Goal: Task Accomplishment & Management: Complete application form

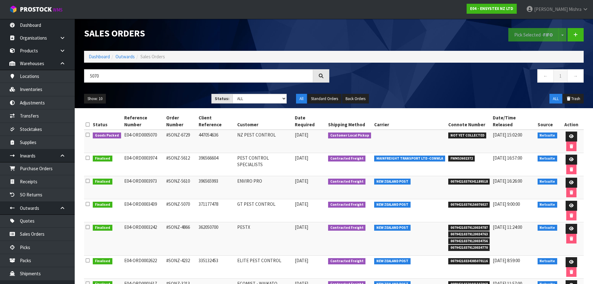
scroll to position [35, 0]
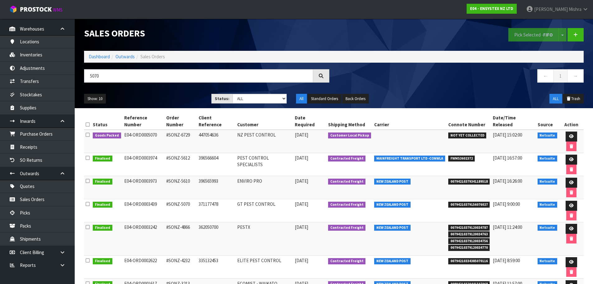
click at [410, 96] on ul "All Standard Orders Back Orders" at bounding box center [355, 99] width 118 height 10
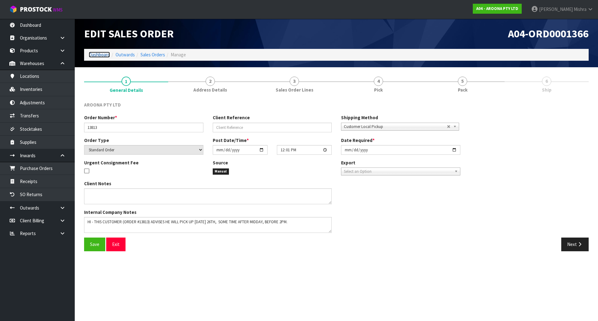
click at [96, 56] on link "Dashboard" at bounding box center [99, 55] width 21 height 6
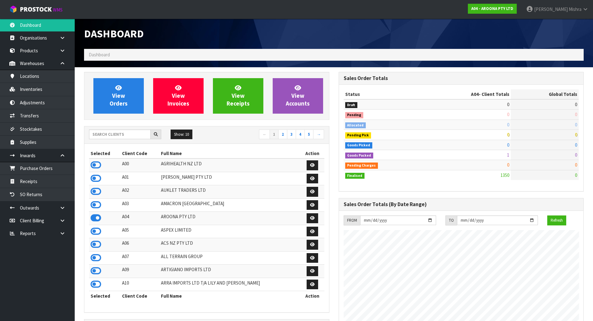
scroll to position [381, 254]
drag, startPoint x: 131, startPoint y: 135, endPoint x: 139, endPoint y: 123, distance: 14.3
click at [132, 135] on input "text" at bounding box center [120, 135] width 62 height 10
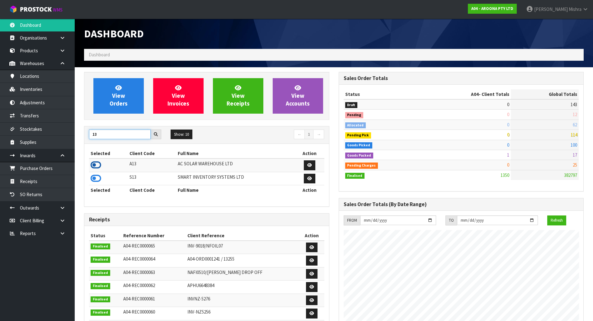
type input "13"
click at [96, 167] on icon at bounding box center [96, 164] width 11 height 9
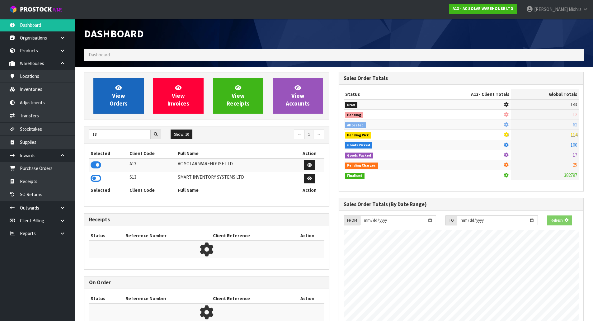
scroll to position [388, 254]
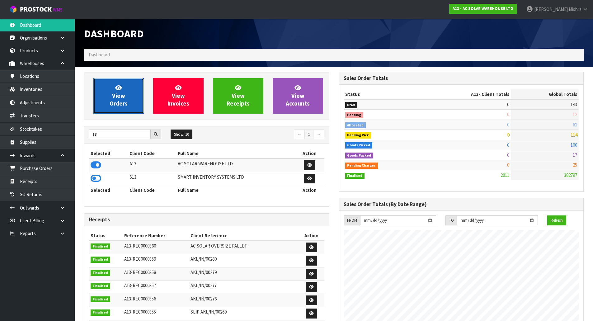
click at [119, 99] on span "View Orders" at bounding box center [119, 95] width 18 height 23
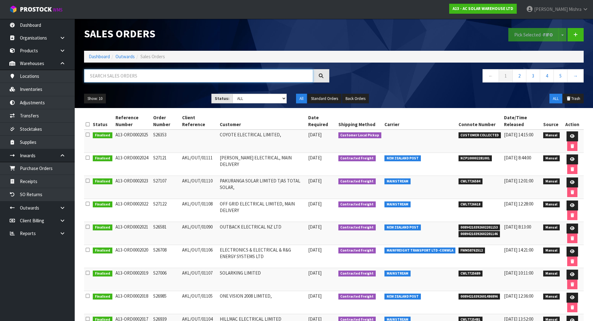
paste input "S26456"
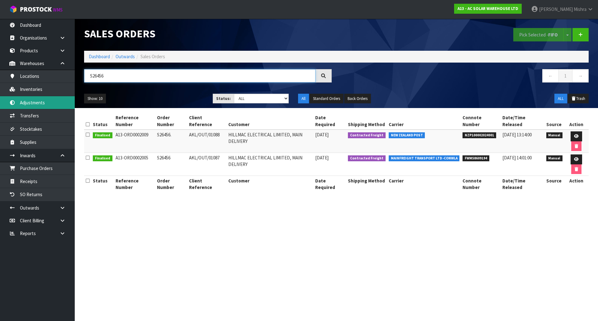
type input "S26456"
click at [104, 56] on link "Dashboard" at bounding box center [99, 57] width 21 height 6
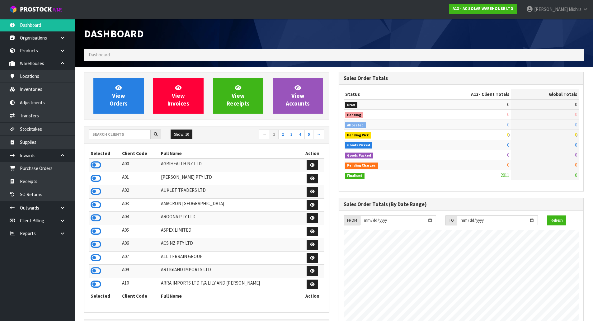
scroll to position [512, 254]
click at [131, 131] on input "text" at bounding box center [120, 135] width 62 height 10
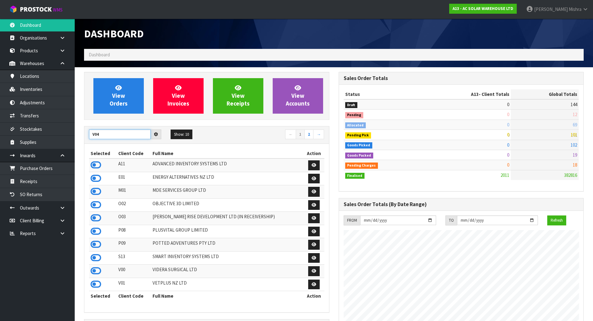
type input "V04"
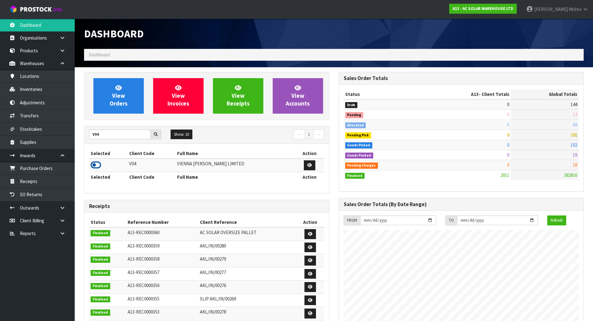
click at [91, 167] on icon at bounding box center [96, 164] width 11 height 9
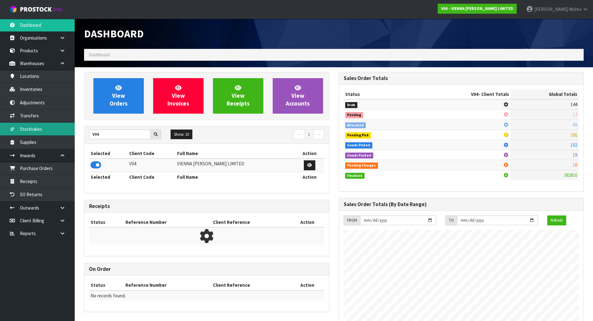
scroll to position [492, 254]
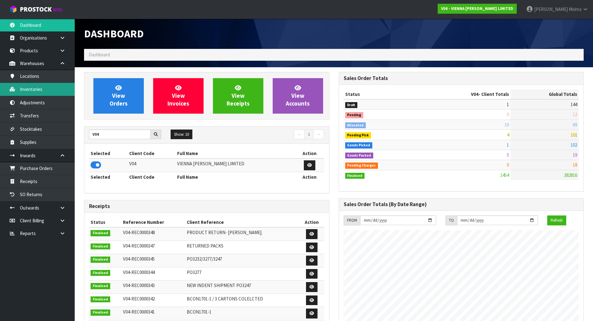
click at [51, 92] on link "Inventories" at bounding box center [37, 89] width 75 height 13
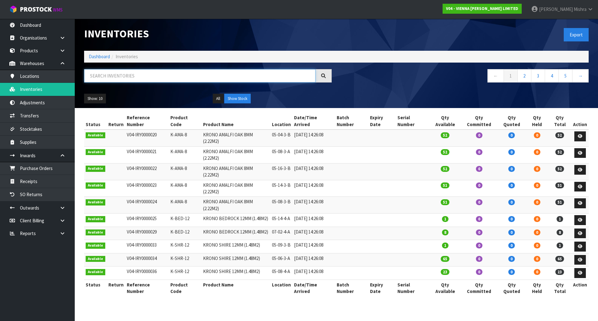
click at [153, 71] on input "text" at bounding box center [199, 75] width 231 height 13
paste input "AE-LP-2400"
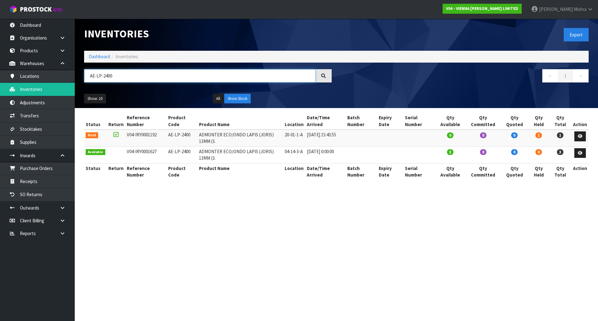
type input "AE-LP-2400"
click at [99, 58] on link "Dashboard" at bounding box center [99, 57] width 21 height 6
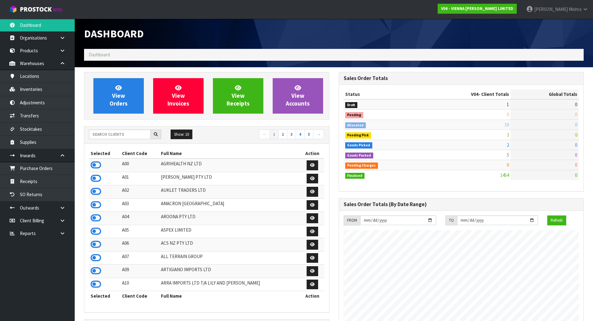
scroll to position [492, 254]
click at [126, 136] on input "text" at bounding box center [120, 135] width 62 height 10
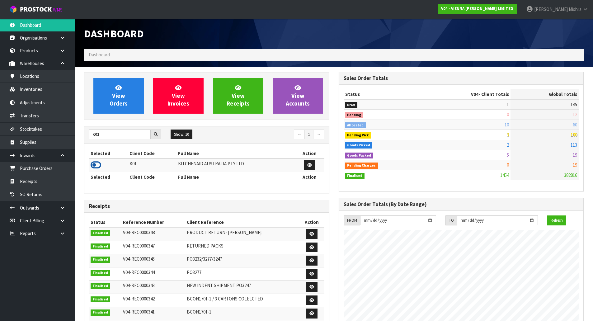
click at [93, 164] on icon at bounding box center [96, 164] width 11 height 9
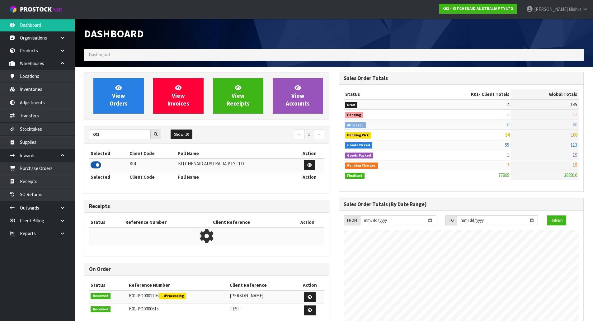
scroll to position [472, 254]
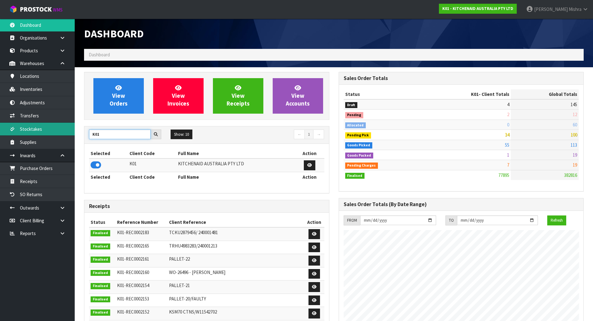
drag, startPoint x: 128, startPoint y: 133, endPoint x: 26, endPoint y: 133, distance: 101.8
click at [26, 133] on body "Toggle navigation ProStock WMS K01 - KITCHENAID AUSTRALIA PTY LTD [PERSON_NAME]…" at bounding box center [296, 160] width 593 height 321
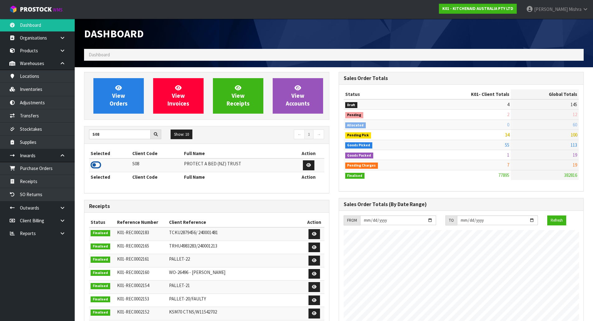
click at [99, 167] on icon at bounding box center [96, 164] width 11 height 9
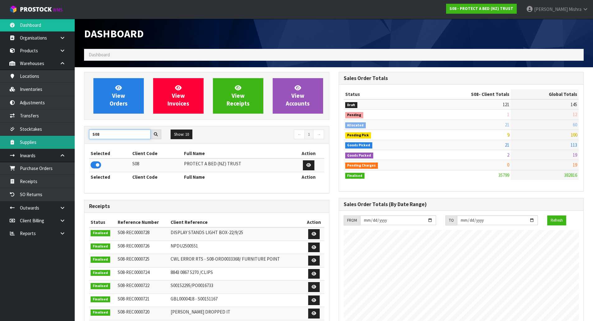
drag, startPoint x: 101, startPoint y: 140, endPoint x: 66, endPoint y: 143, distance: 34.7
click at [66, 143] on body "Toggle navigation ProStock WMS S08 - PROTECT A BED (NZ) TRUST [PERSON_NAME] Log…" at bounding box center [296, 160] width 593 height 321
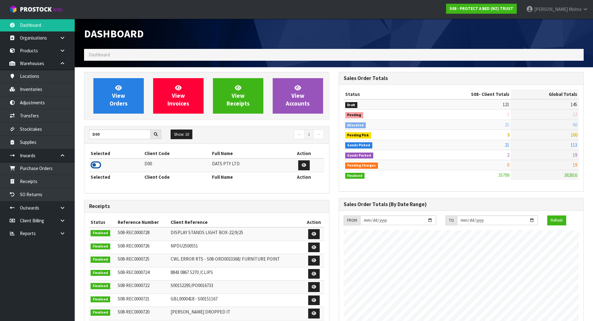
click at [97, 166] on icon at bounding box center [96, 164] width 11 height 9
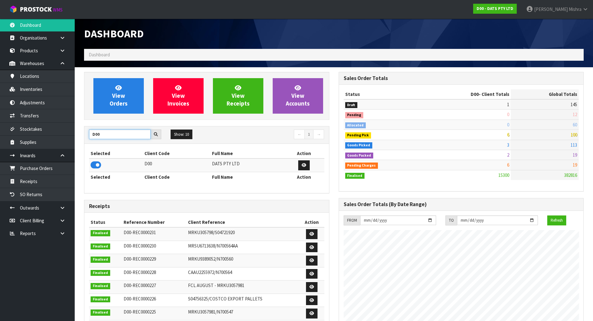
drag, startPoint x: 109, startPoint y: 136, endPoint x: 80, endPoint y: 136, distance: 29.0
click at [80, 136] on div "View Orders View Invoices View Receipts View Accounts D00 Show: 10 5 10 25 50 ←…" at bounding box center [206, 253] width 255 height 362
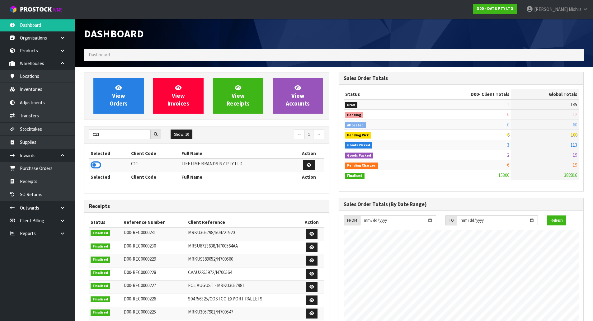
click at [102, 166] on td at bounding box center [109, 164] width 40 height 13
click at [98, 165] on icon at bounding box center [96, 164] width 11 height 9
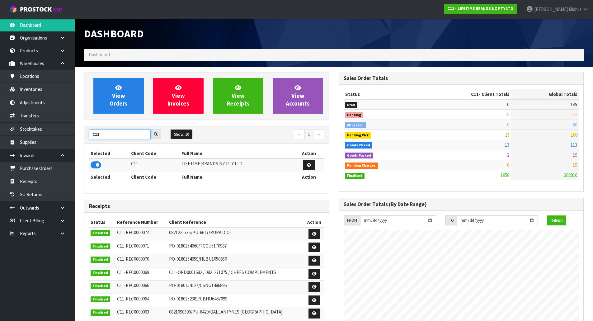
drag, startPoint x: 107, startPoint y: 134, endPoint x: 79, endPoint y: 138, distance: 28.3
click at [79, 138] on section "View Orders View Invoices View Receipts View Accounts C11 Show: 10 5 10 25 50 ←…" at bounding box center [334, 307] width 518 height 481
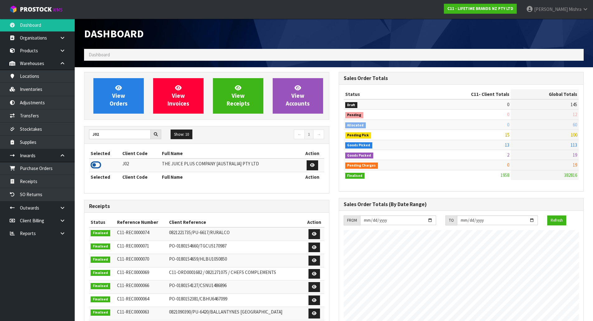
click at [94, 168] on icon at bounding box center [96, 164] width 11 height 9
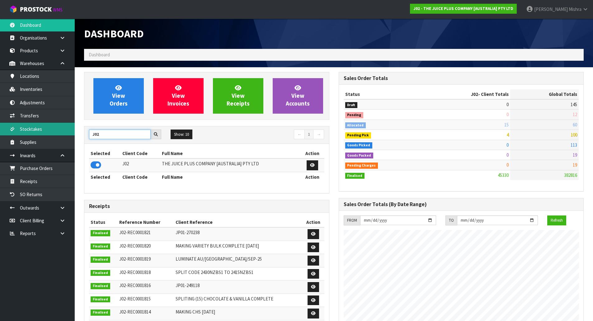
drag, startPoint x: 106, startPoint y: 135, endPoint x: 67, endPoint y: 135, distance: 39.5
click at [67, 135] on body "Toggle navigation ProStock WMS J02 - THE JUICE PLUS COMPANY [AUSTRALIA] PTY LTD…" at bounding box center [296, 160] width 593 height 321
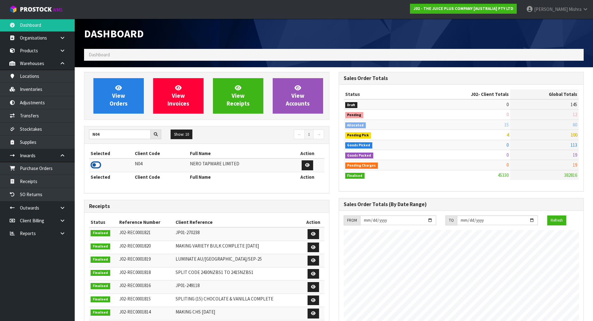
click at [97, 161] on icon at bounding box center [96, 164] width 11 height 9
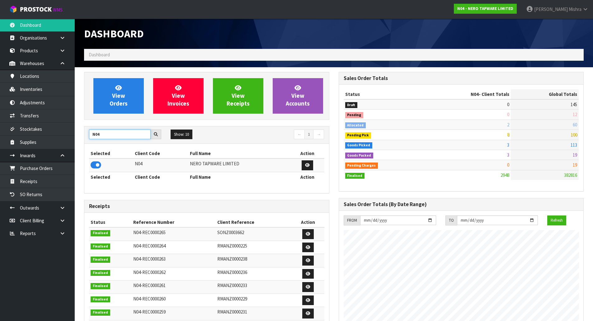
drag, startPoint x: 106, startPoint y: 133, endPoint x: -92, endPoint y: 137, distance: 197.5
click at [0, 137] on html "Toggle navigation ProStock WMS N04 - NERO TAPWARE LIMITED [PERSON_NAME] Logout …" at bounding box center [296, 160] width 593 height 321
type input "V04"
click at [98, 163] on icon at bounding box center [96, 164] width 11 height 9
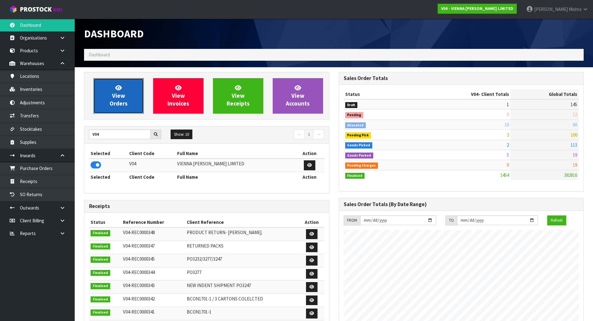
scroll to position [492, 254]
click at [127, 103] on span "View Orders" at bounding box center [119, 95] width 18 height 23
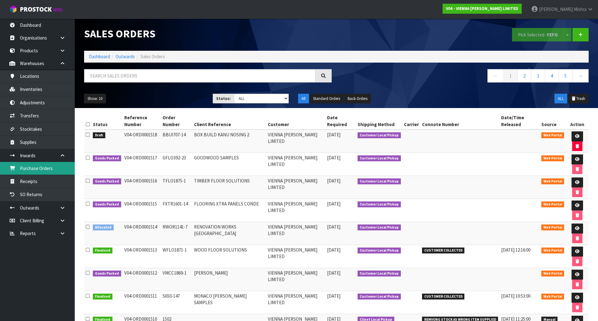
click at [44, 169] on link "Purchase Orders" at bounding box center [37, 168] width 75 height 13
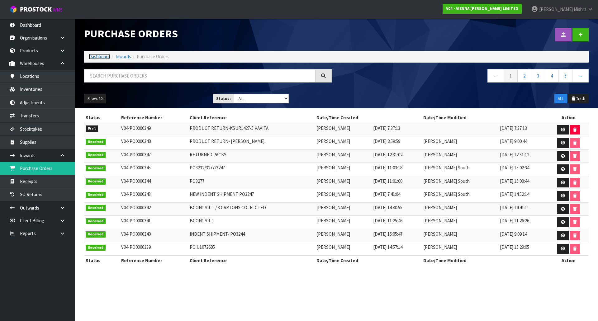
click at [92, 54] on link "Dashboard" at bounding box center [99, 57] width 21 height 6
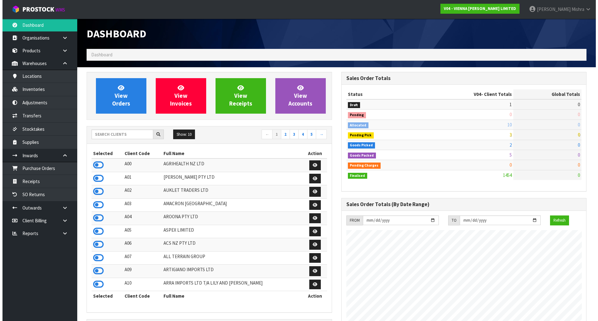
scroll to position [492, 254]
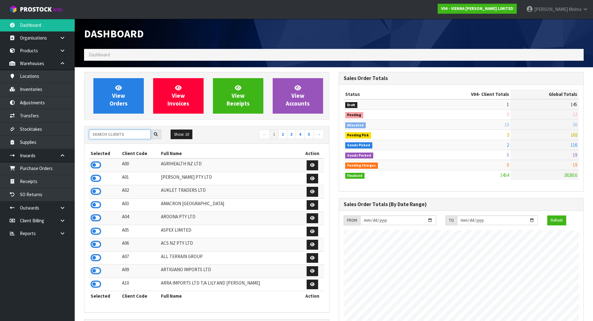
click at [126, 135] on input "text" at bounding box center [120, 135] width 62 height 10
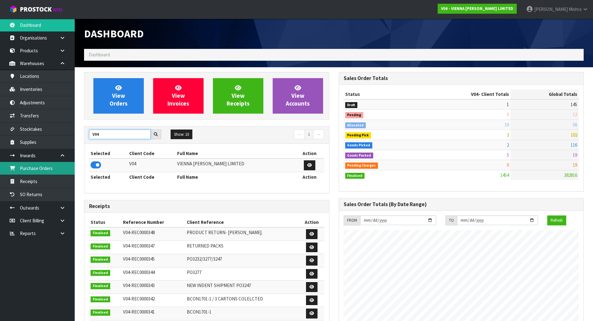
type input "V04"
click at [36, 167] on link "Purchase Orders" at bounding box center [37, 168] width 75 height 13
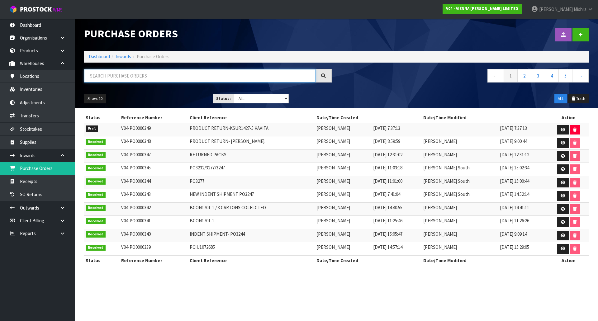
click at [102, 77] on input "text" at bounding box center [199, 75] width 231 height 13
paste input "KANU BOX BUILD RETURN"
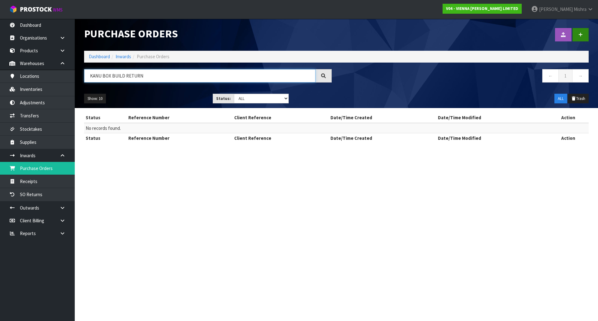
type input "KANU BOX BUILD RETURN"
click at [579, 32] on link at bounding box center [580, 34] width 16 height 13
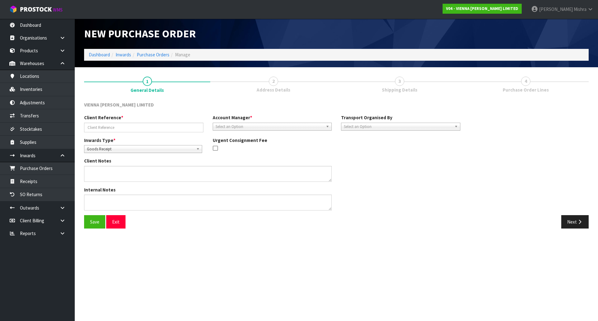
click at [125, 122] on div "Client Reference *" at bounding box center [143, 123] width 129 height 18
click at [123, 128] on input "text" at bounding box center [143, 128] width 119 height 10
paste input "KANU BOX BUILD RETURN"
type input "KANU BOX BUILD RETURN"
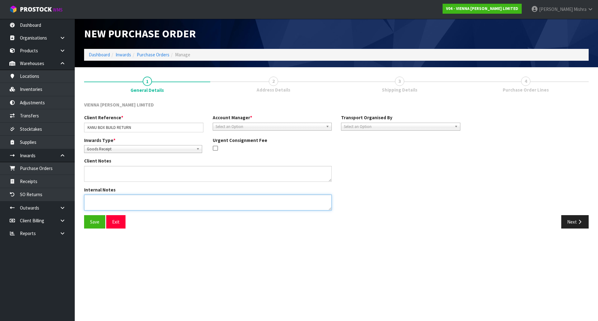
click at [242, 203] on textarea at bounding box center [208, 203] width 248 height 16
click at [144, 201] on textarea at bounding box center [208, 203] width 248 height 16
paste textarea "OUR CUSTOMER WILL BE RETURNING THESE [DATE], PLEASE RETURN TO STOCK."
type textarea "OUR CUSTOMER WILL BE RETURNING THESE [DATE], PLEASE RETURN TO STOCK."
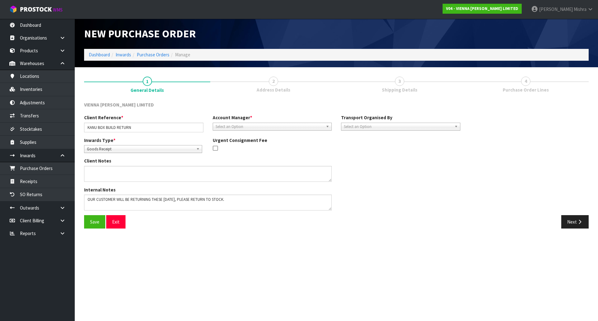
click at [201, 149] on b at bounding box center [199, 148] width 6 height 7
click at [152, 173] on li "Goods Returned" at bounding box center [143, 175] width 115 height 8
click at [270, 126] on span "Select an Option" at bounding box center [269, 126] width 108 height 7
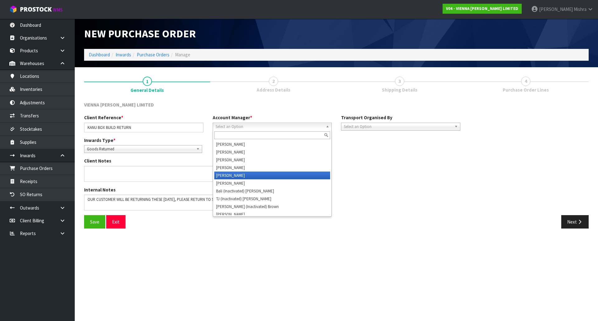
click at [240, 176] on li "[PERSON_NAME]" at bounding box center [272, 176] width 116 height 8
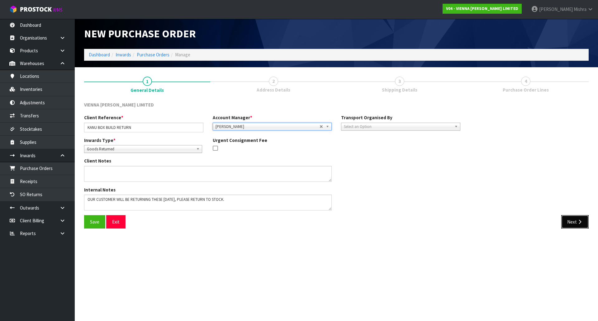
click at [579, 224] on icon "button" at bounding box center [580, 222] width 6 height 5
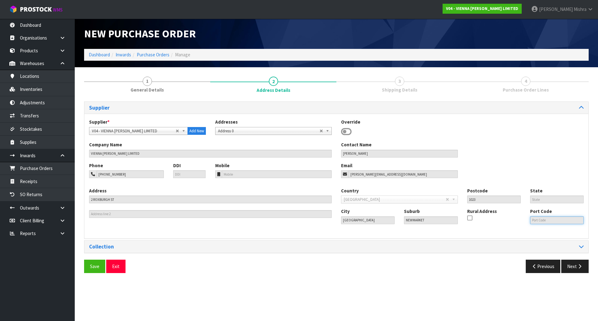
click at [579, 224] on input "text" at bounding box center [557, 220] width 54 height 8
click at [577, 266] on icon "button" at bounding box center [580, 266] width 6 height 5
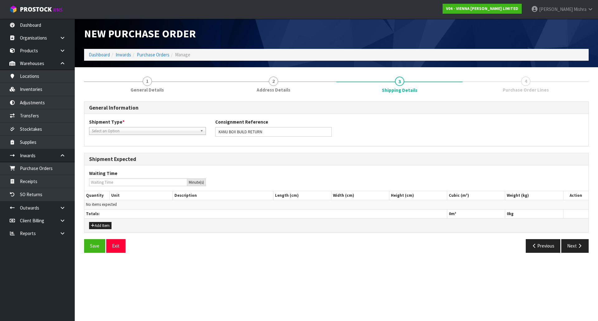
click at [121, 130] on span "Select an Option" at bounding box center [145, 130] width 106 height 7
click at [114, 150] on li "LCL National" at bounding box center [148, 149] width 114 height 8
click at [581, 245] on icon "button" at bounding box center [580, 246] width 6 height 5
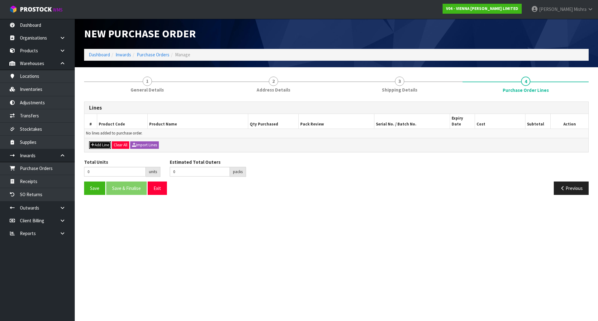
click at [101, 141] on button "Add Line" at bounding box center [100, 144] width 22 height 7
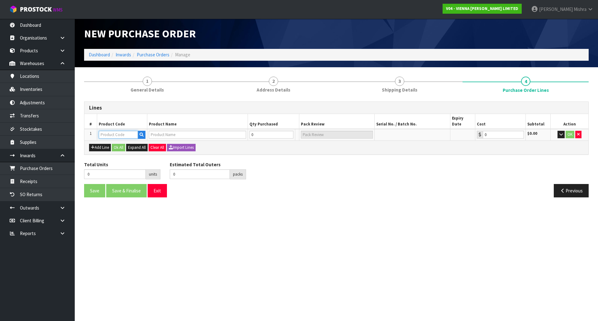
click at [124, 131] on input "text" at bounding box center [118, 135] width 39 height 8
paste input "AE-ST-N-2400"
type input "AE-ST-N-2400"
type input "ADMONTER ECO SETA NOSING BULLNOSE 80 X 40 X 20 X 2400"
type input "0.00"
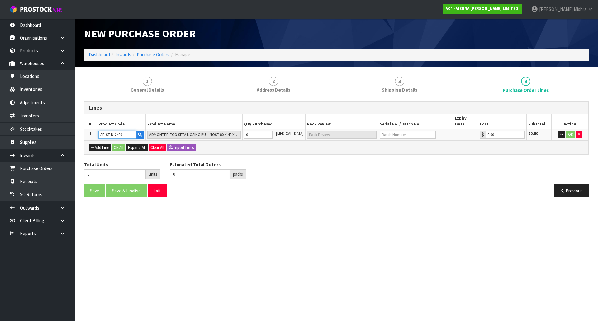
type input "AE-ST-N-2400"
click at [272, 131] on input "0" at bounding box center [258, 135] width 28 height 8
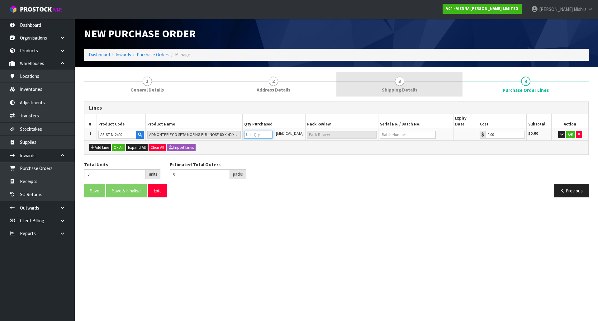
type input "8"
type input "8 [MEDICAL_DATA]"
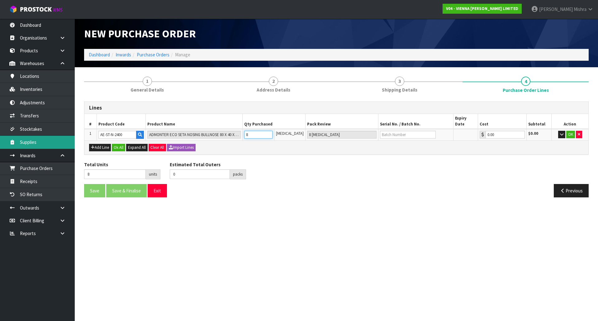
type input "8"
click at [409, 131] on input "text" at bounding box center [408, 135] width 56 height 8
paste input "KANU BOX BUILD RETURN"
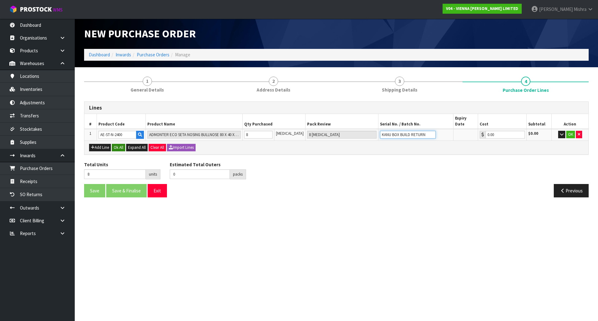
type input "KANU BOX BUILD RETURN"
click at [121, 144] on button "Ok All" at bounding box center [118, 147] width 13 height 7
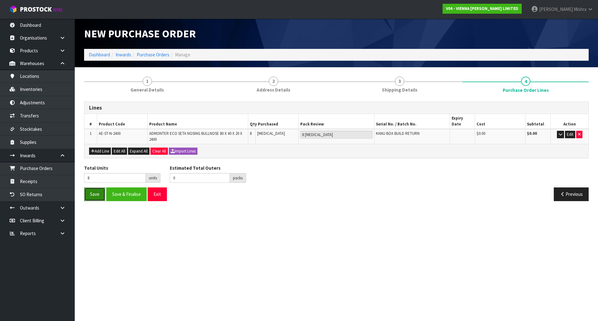
click at [92, 187] on button "Save" at bounding box center [94, 193] width 21 height 13
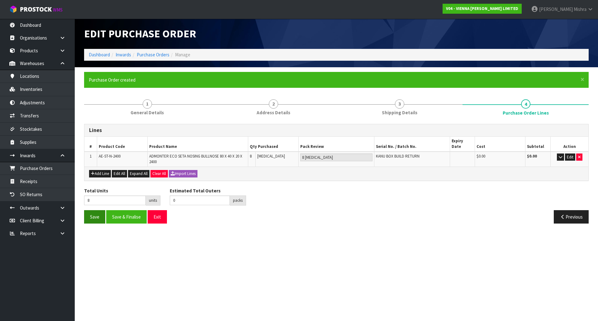
type input "0"
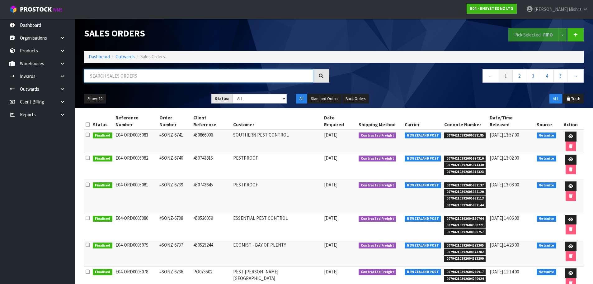
drag, startPoint x: 217, startPoint y: 75, endPoint x: 220, endPoint y: 68, distance: 7.7
click at [217, 75] on input "text" at bounding box center [198, 75] width 229 height 13
type input "5070"
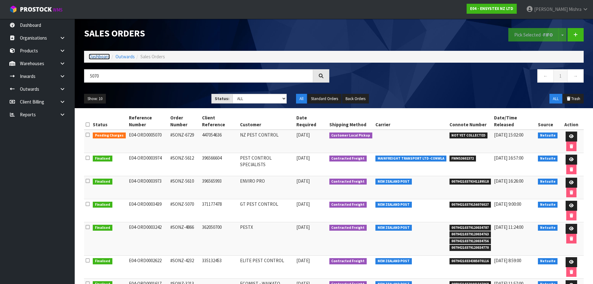
click at [103, 59] on link "Dashboard" at bounding box center [99, 57] width 21 height 6
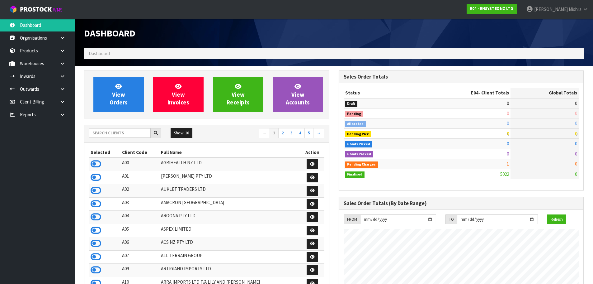
scroll to position [472, 254]
click at [106, 135] on input "text" at bounding box center [120, 133] width 62 height 10
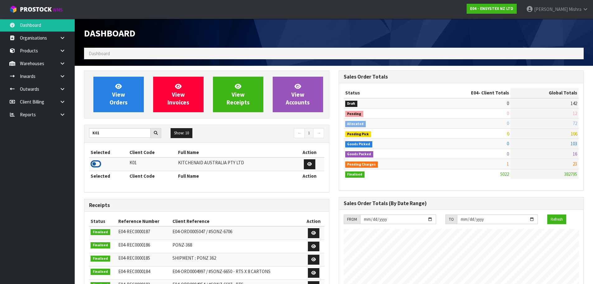
click at [98, 163] on icon at bounding box center [96, 163] width 11 height 9
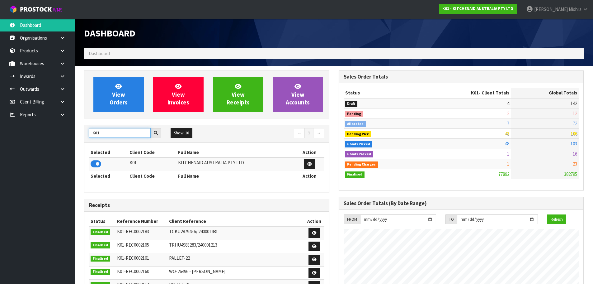
drag, startPoint x: 113, startPoint y: 131, endPoint x: 83, endPoint y: 131, distance: 30.2
click at [83, 131] on div "View Orders View Invoices View Receipts View Accounts K01 Show: 10 5 10 25 50 ←…" at bounding box center [206, 259] width 255 height 378
type input "V04"
click at [97, 161] on icon at bounding box center [96, 163] width 11 height 9
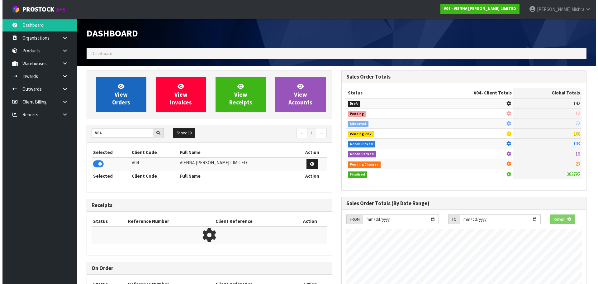
scroll to position [498, 254]
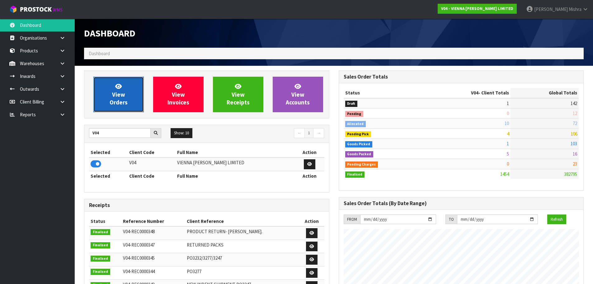
click at [116, 108] on link "View Orders" at bounding box center [118, 94] width 50 height 35
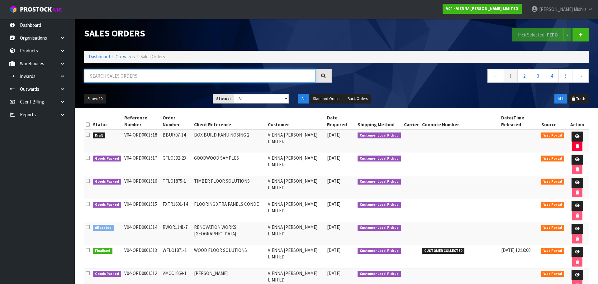
click at [134, 76] on input "text" at bounding box center [199, 75] width 231 height 13
click at [182, 176] on td "TFLO1875-1" at bounding box center [176, 187] width 31 height 23
